Goal: Task Accomplishment & Management: Manage account settings

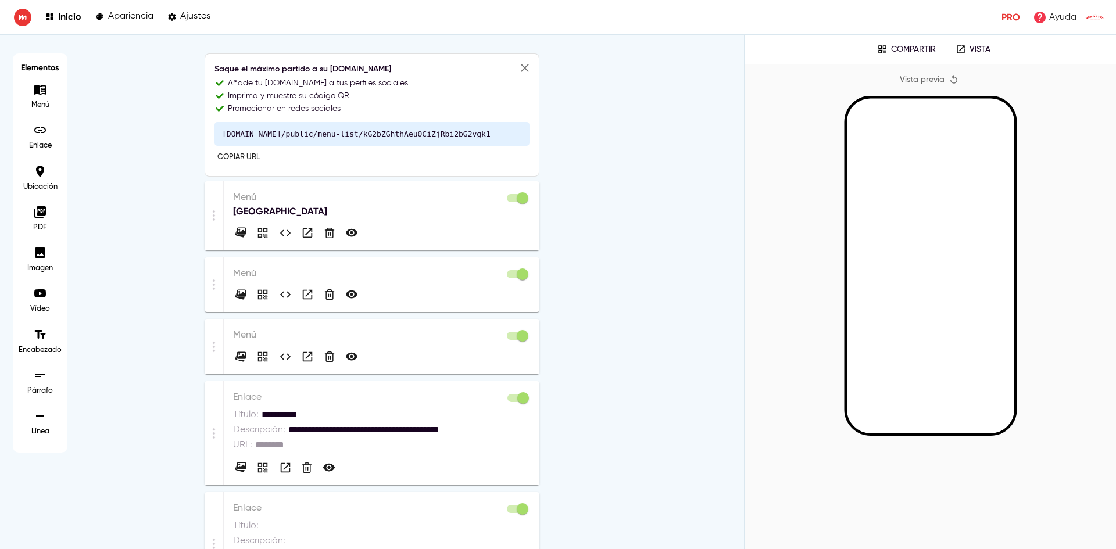
click at [380, 233] on div at bounding box center [381, 230] width 297 height 23
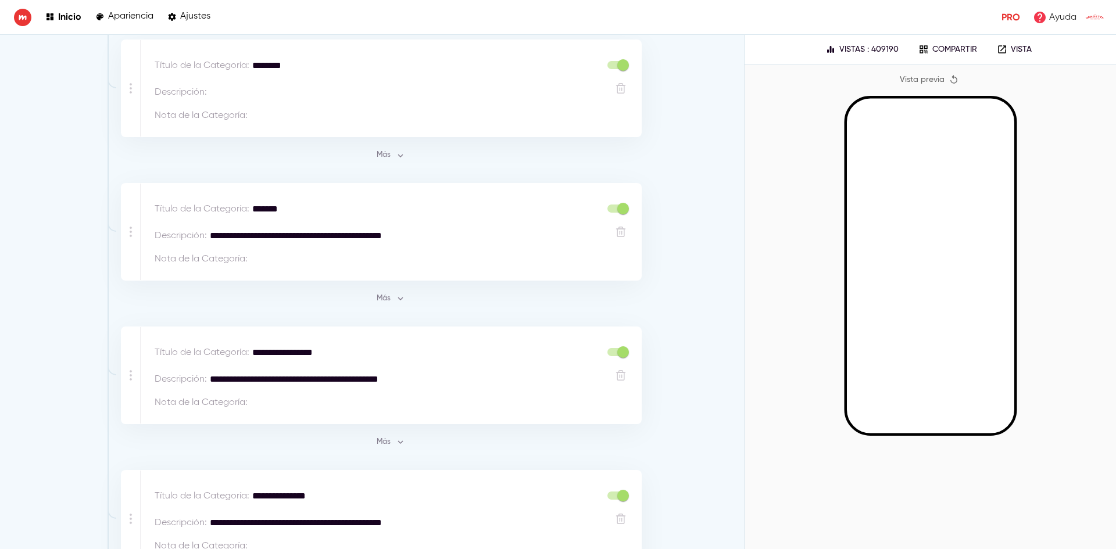
scroll to position [640, 0]
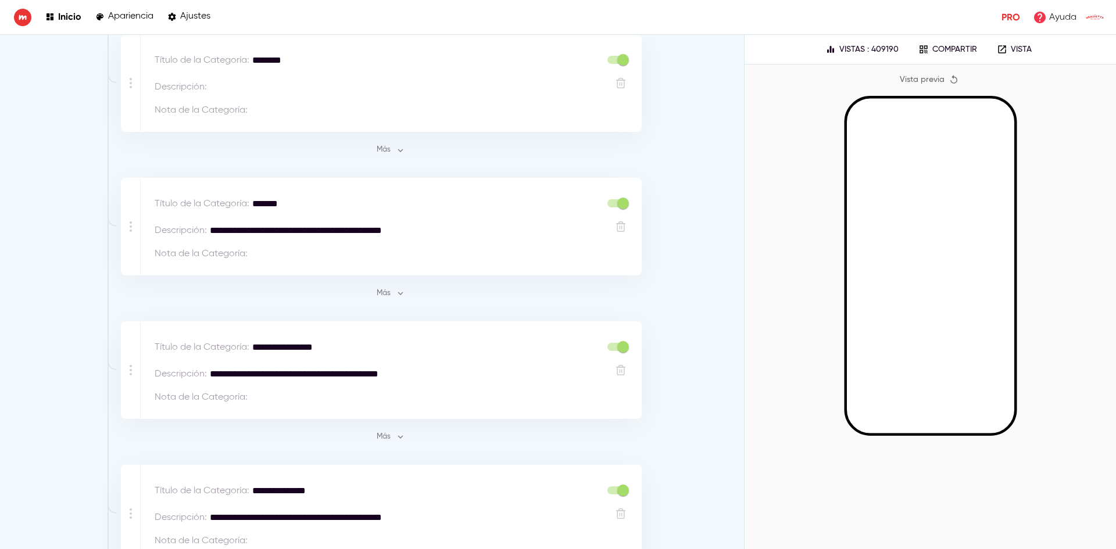
click at [375, 298] on span "Más" at bounding box center [390, 293] width 31 height 13
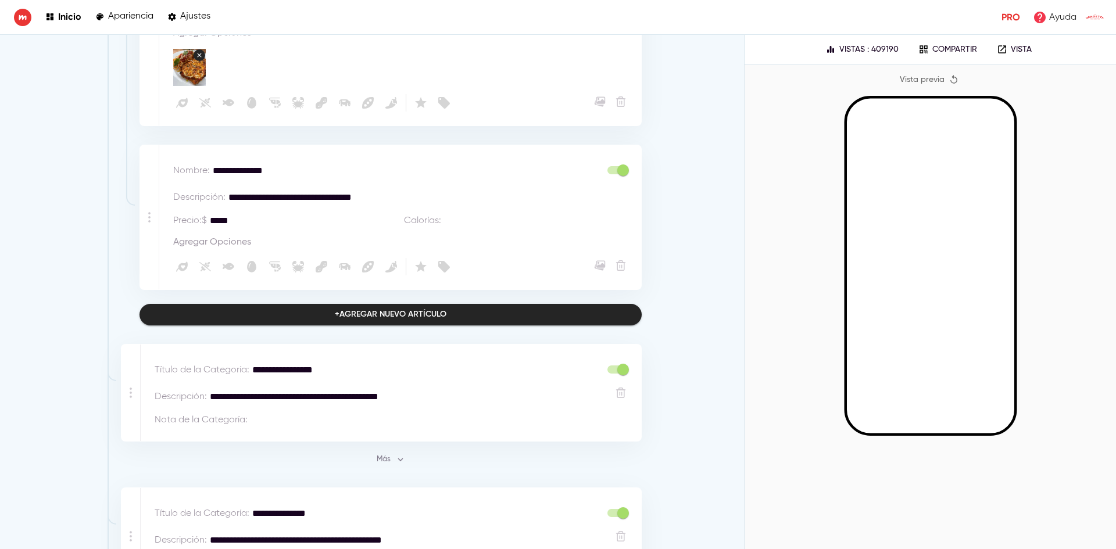
scroll to position [4244, 0]
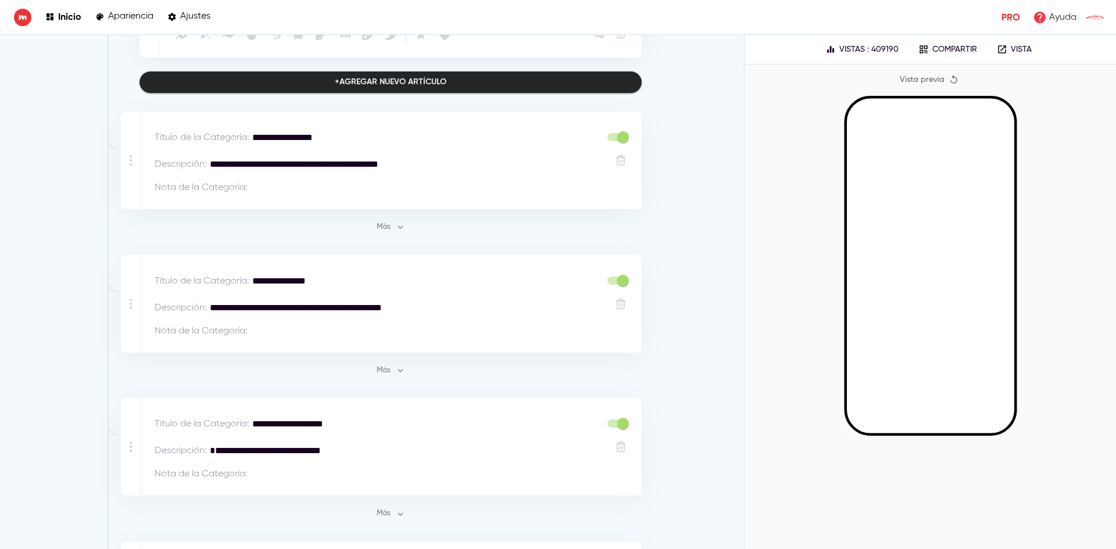
click at [372, 219] on button "Más" at bounding box center [390, 228] width 37 height 18
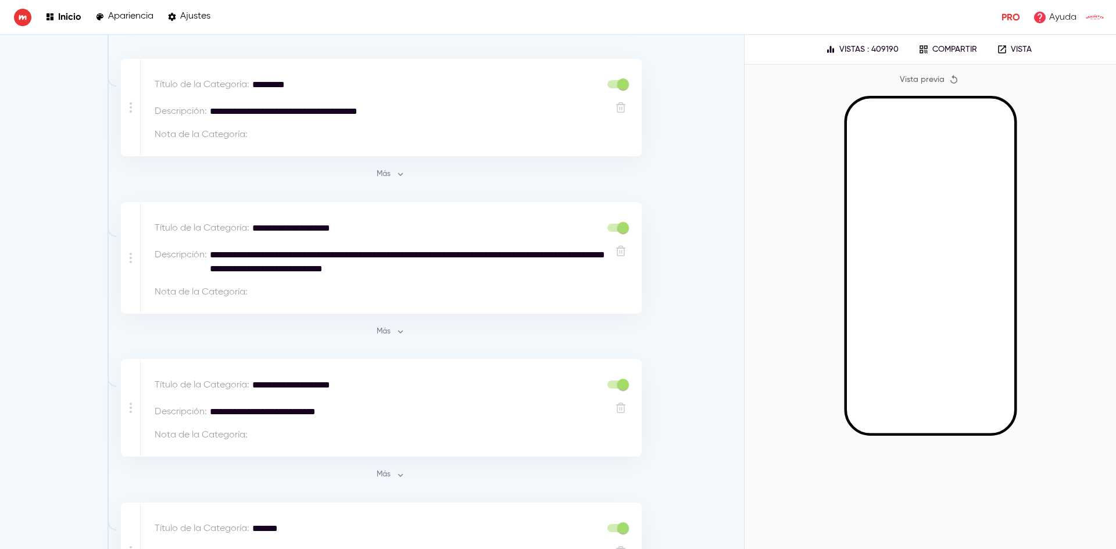
scroll to position [7224, 0]
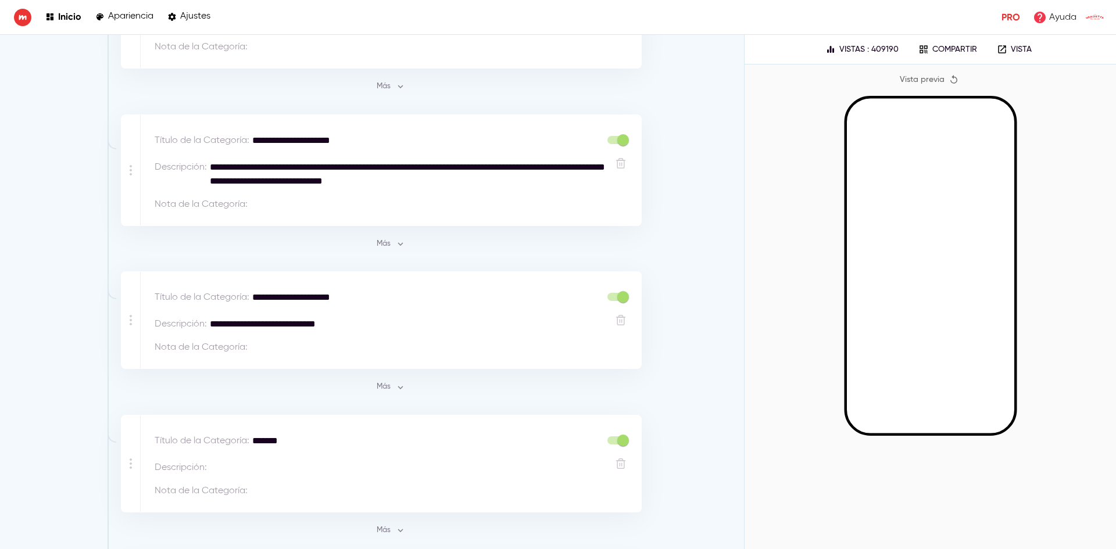
click at [385, 381] on span "Más" at bounding box center [390, 387] width 31 height 13
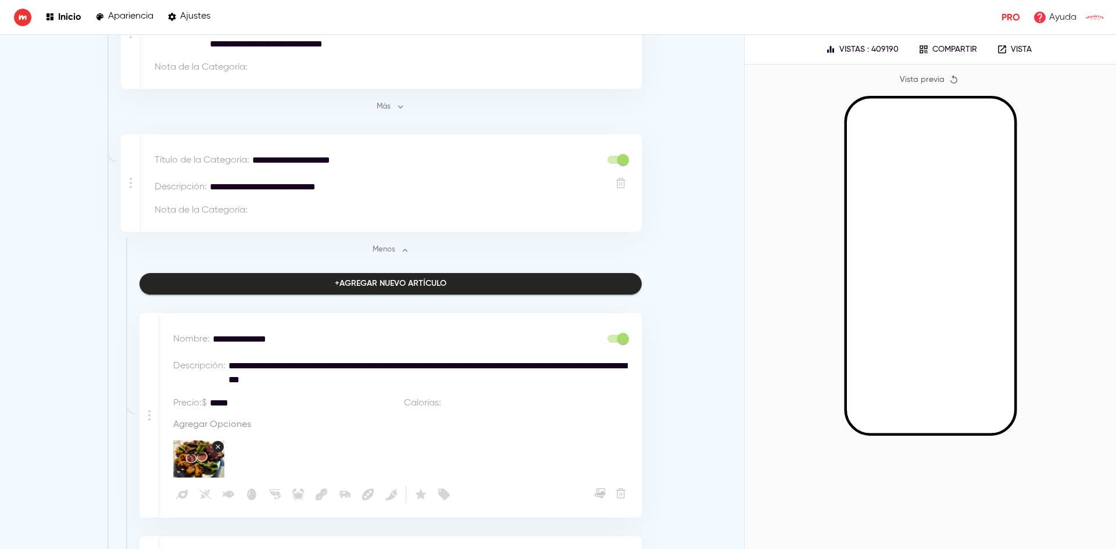
scroll to position [7187, 0]
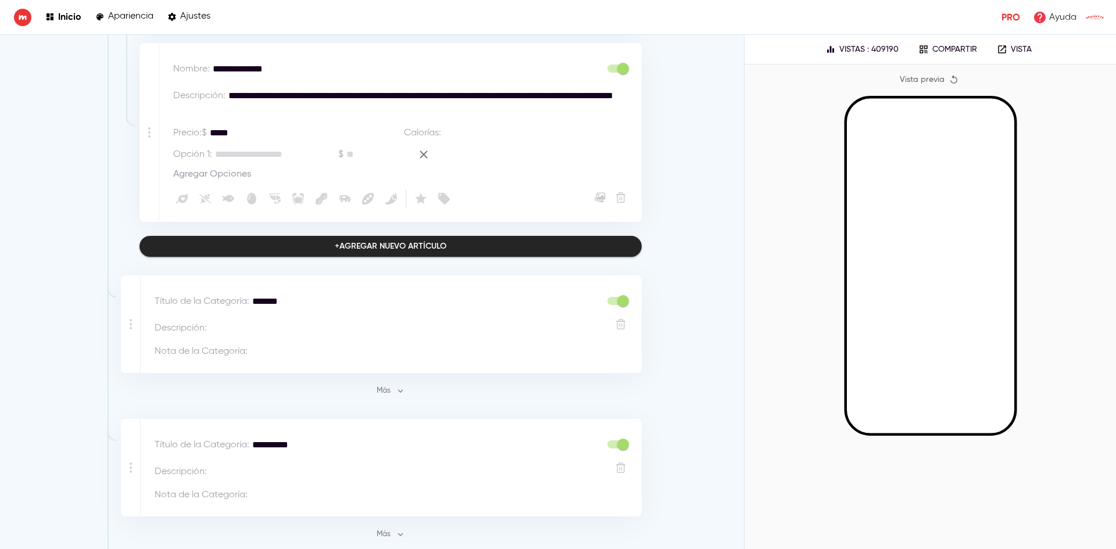
scroll to position [9106, 0]
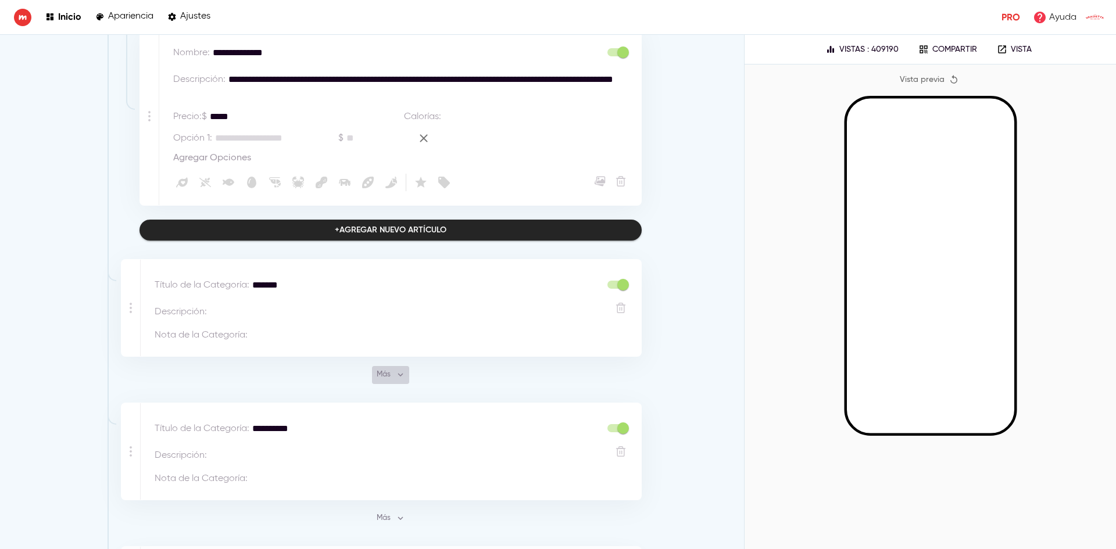
click at [388, 369] on span "Más" at bounding box center [390, 375] width 31 height 13
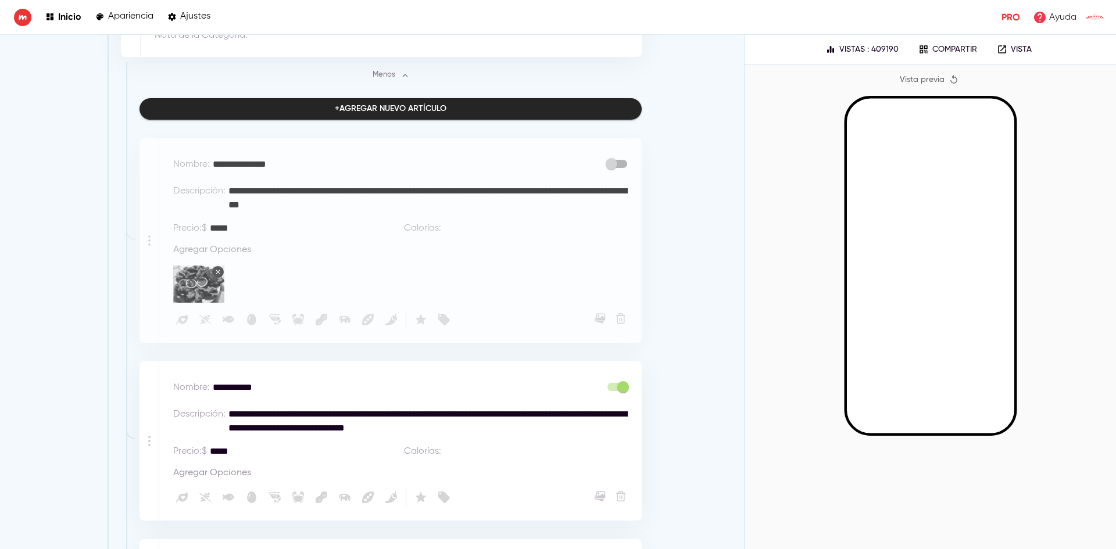
scroll to position [7478, 0]
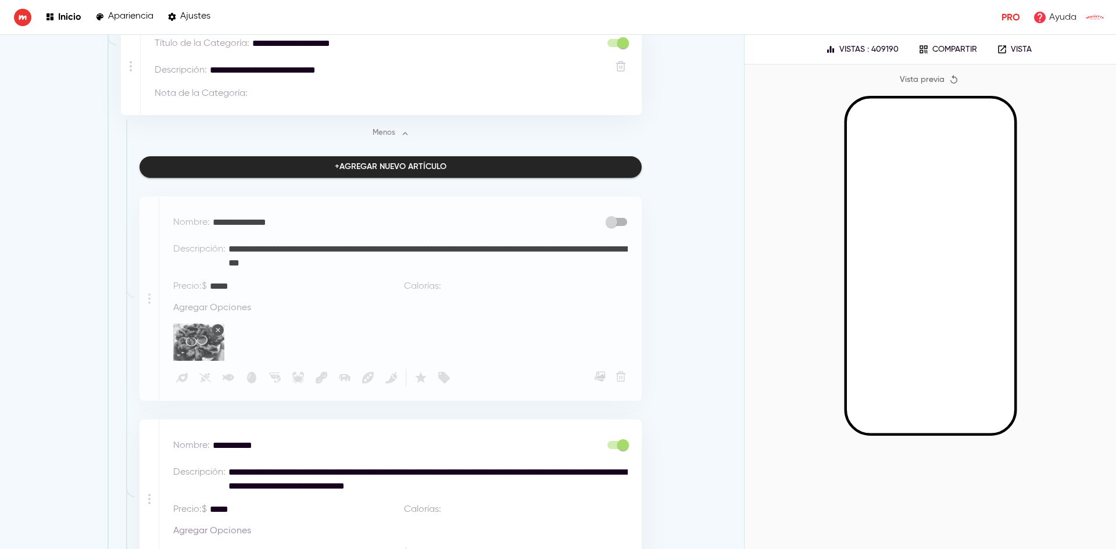
click at [373, 127] on span "Menos" at bounding box center [391, 133] width 37 height 13
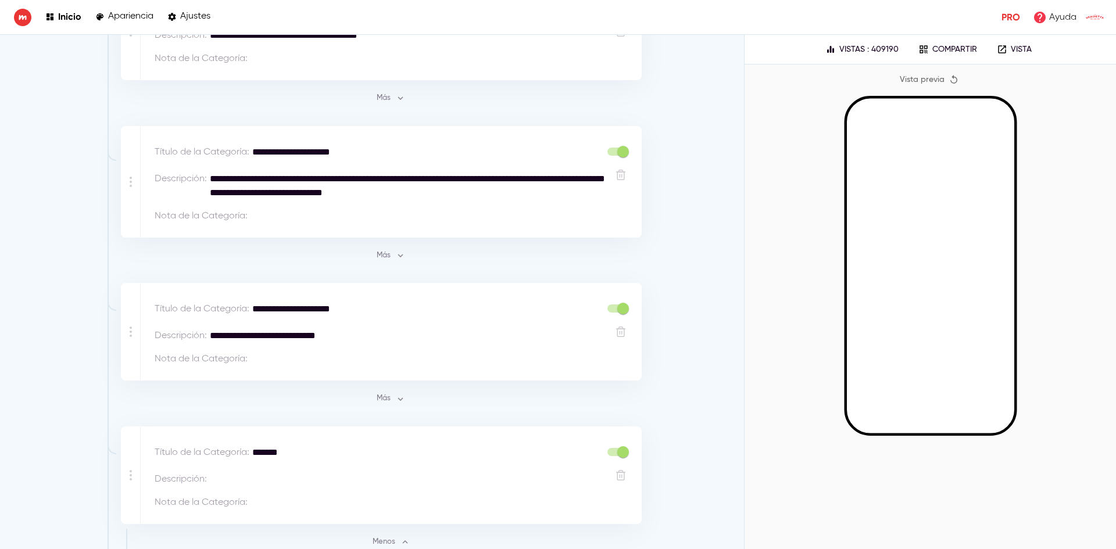
scroll to position [7187, 0]
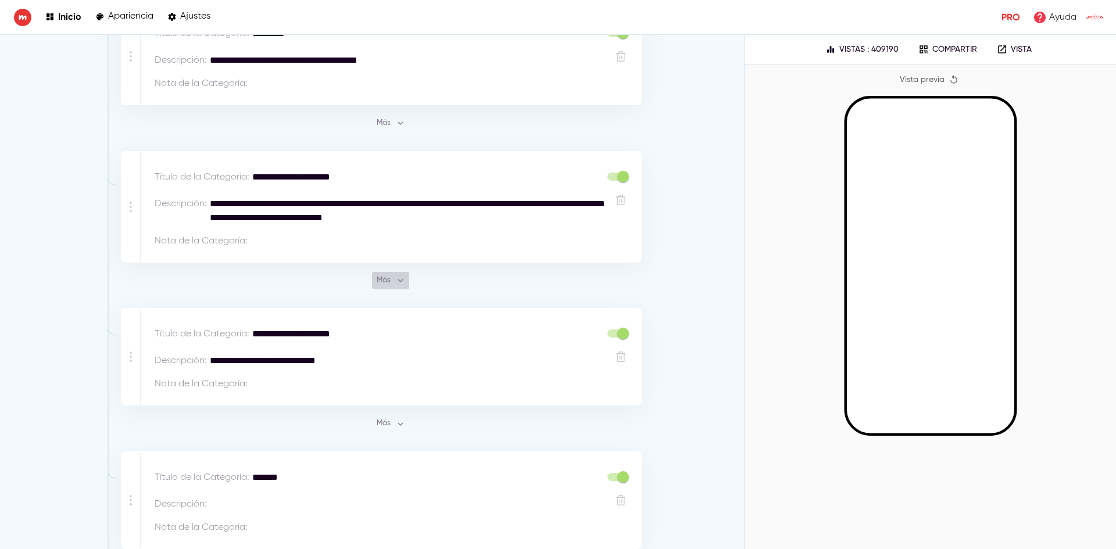
click at [377, 274] on span "Más" at bounding box center [390, 280] width 31 height 13
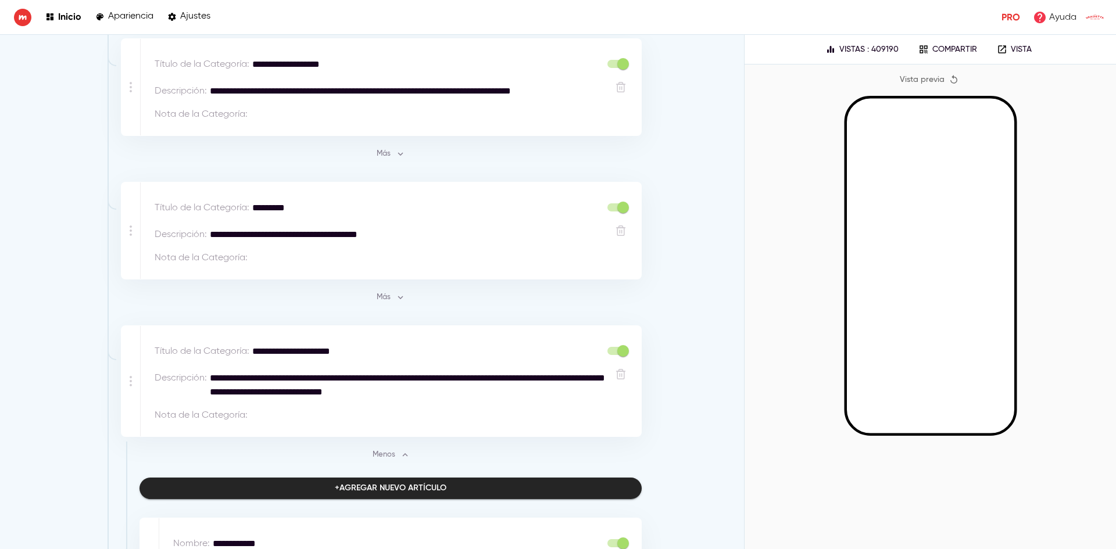
scroll to position [6838, 0]
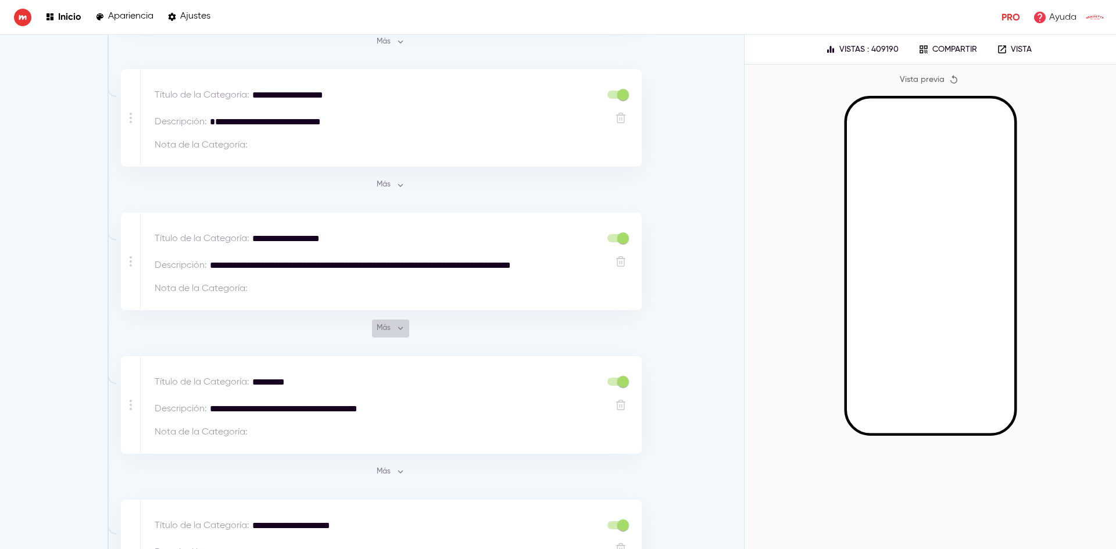
click at [395, 323] on icon "button" at bounding box center [400, 328] width 10 height 10
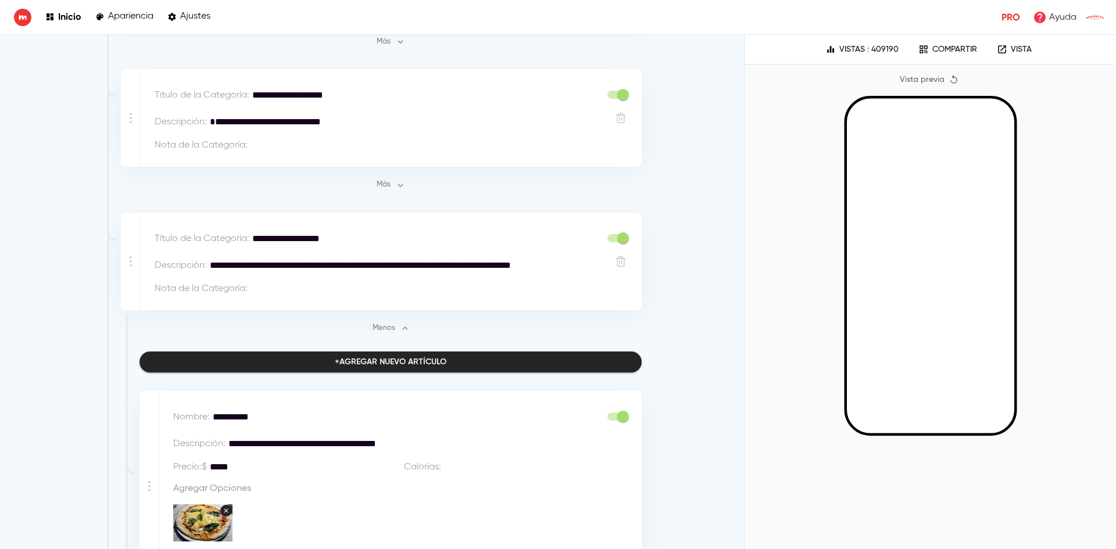
click at [381, 179] on span "Más" at bounding box center [390, 185] width 31 height 13
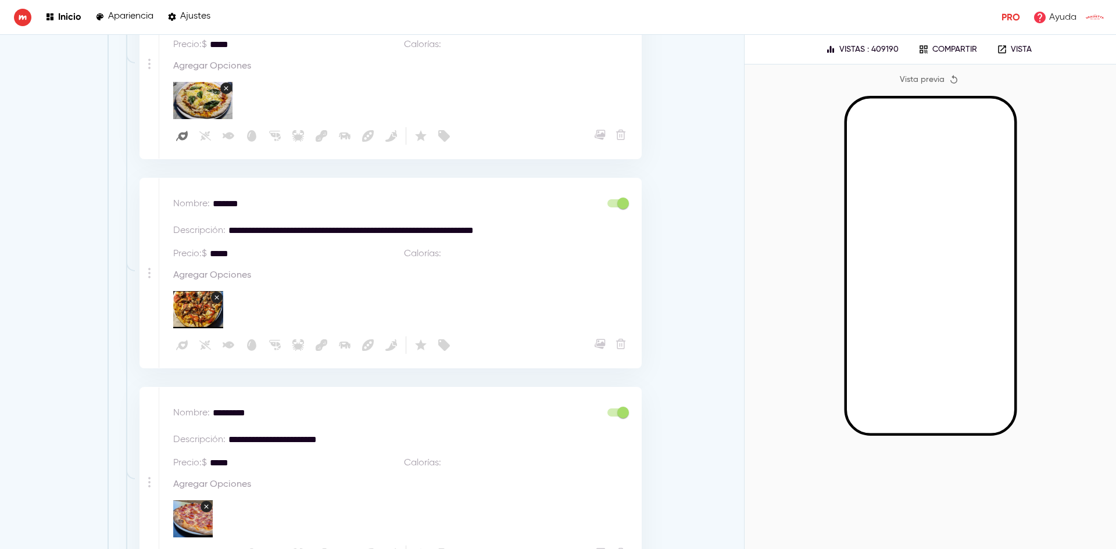
scroll to position [8931, 0]
